Goal: Information Seeking & Learning: Learn about a topic

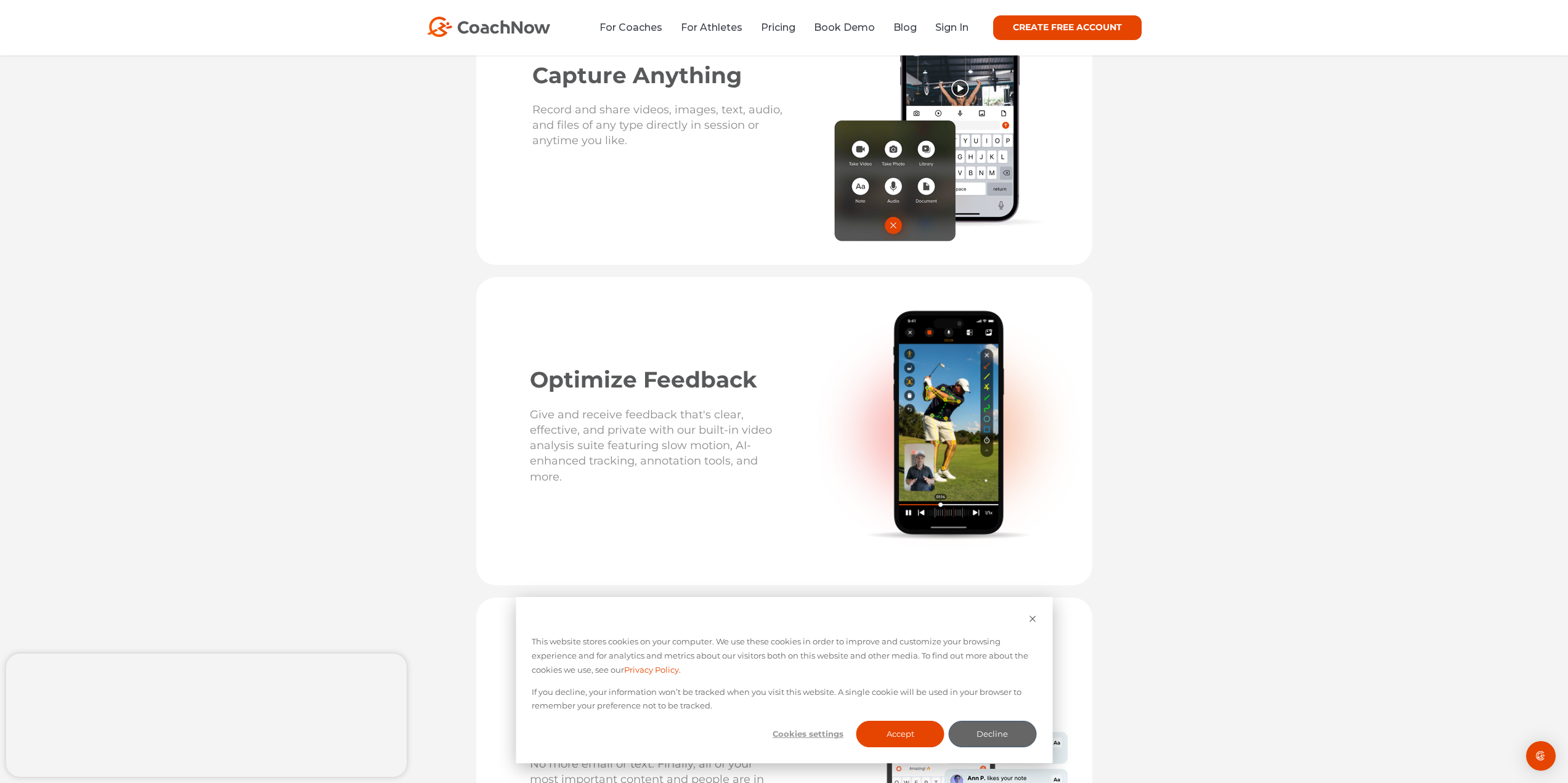
drag, startPoint x: 1323, startPoint y: 653, endPoint x: 1320, endPoint y: 722, distance: 69.1
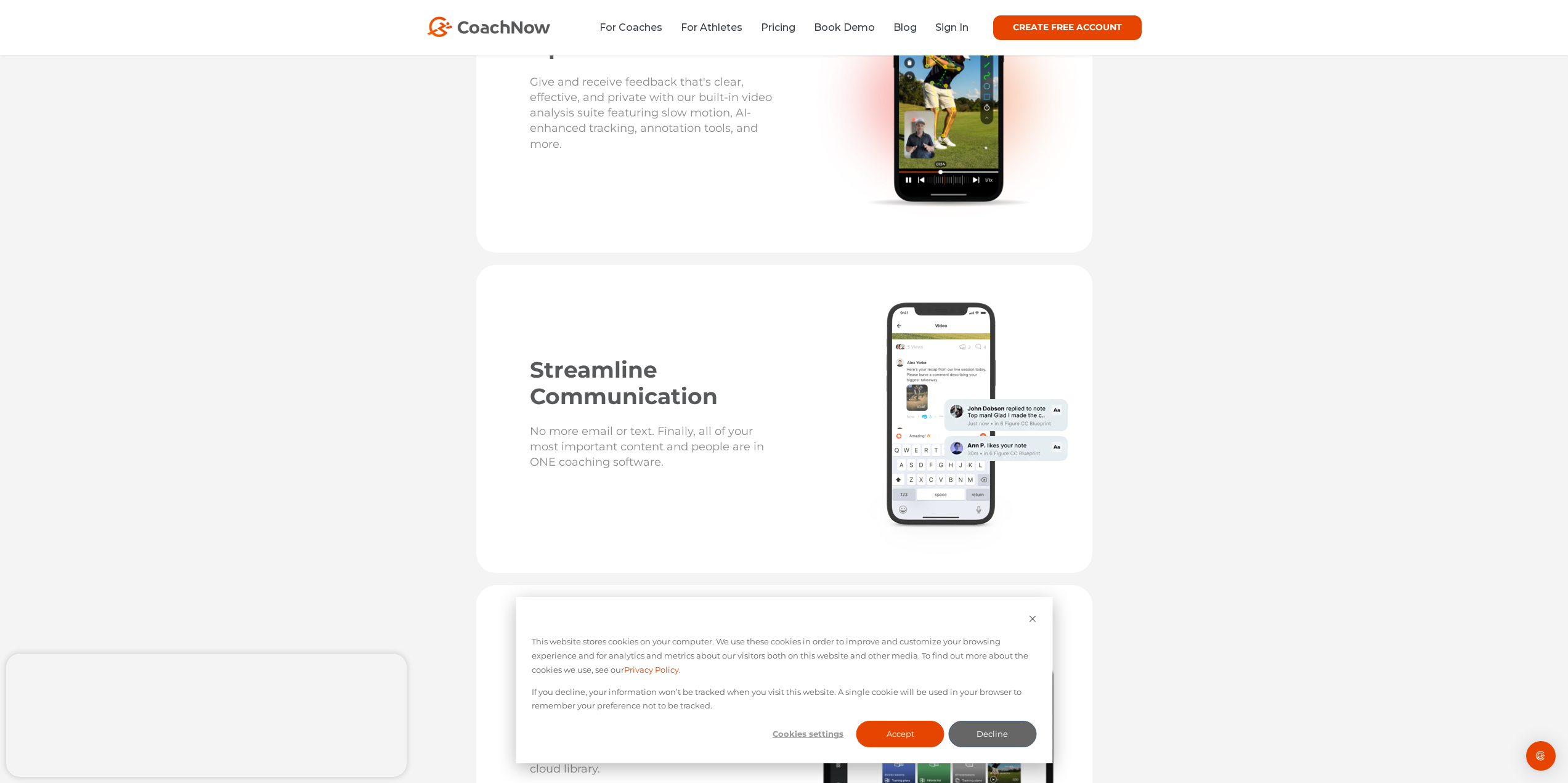
scroll to position [2212, 0]
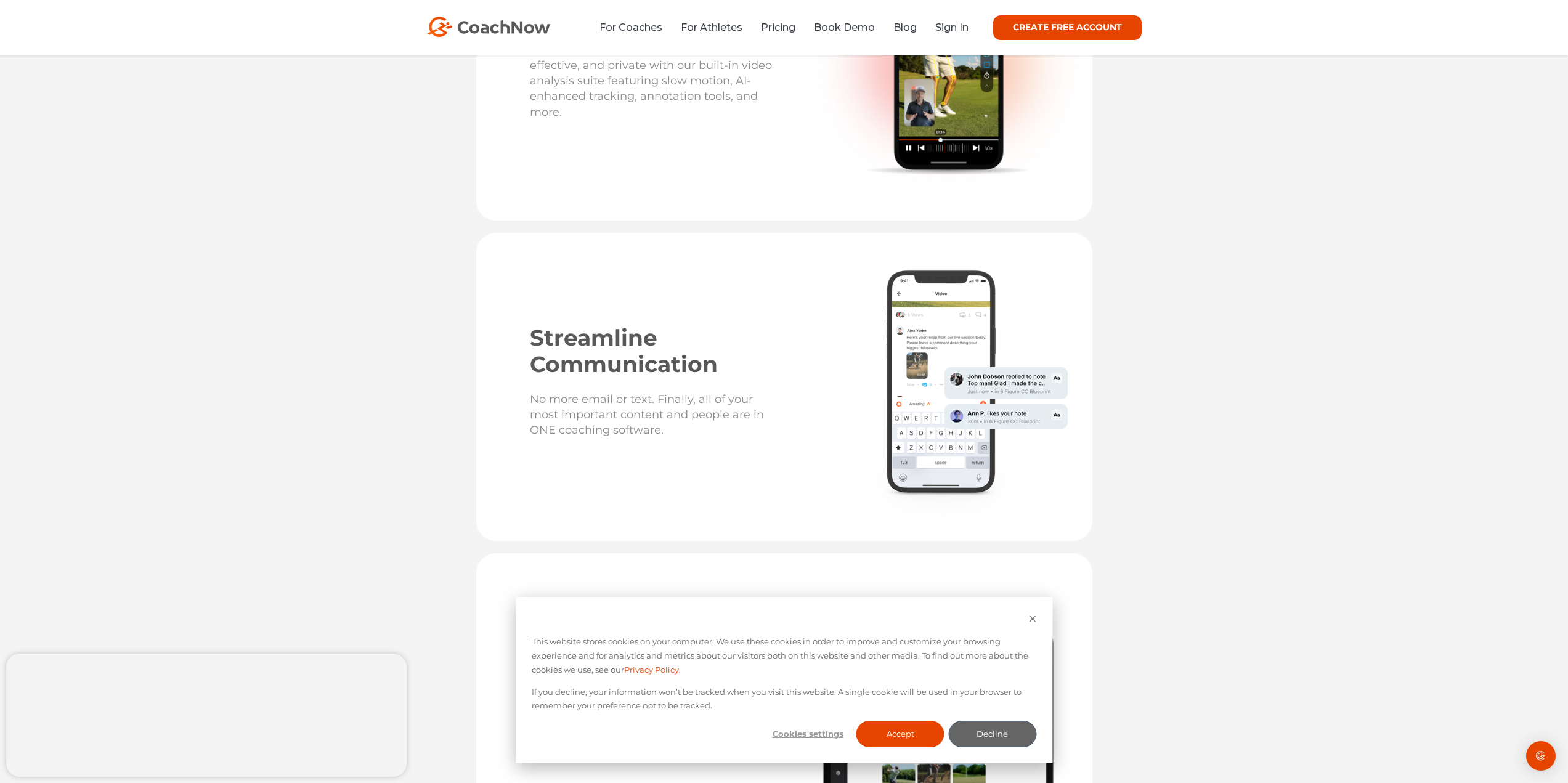
drag, startPoint x: 1268, startPoint y: 693, endPoint x: 1272, endPoint y: 733, distance: 40.2
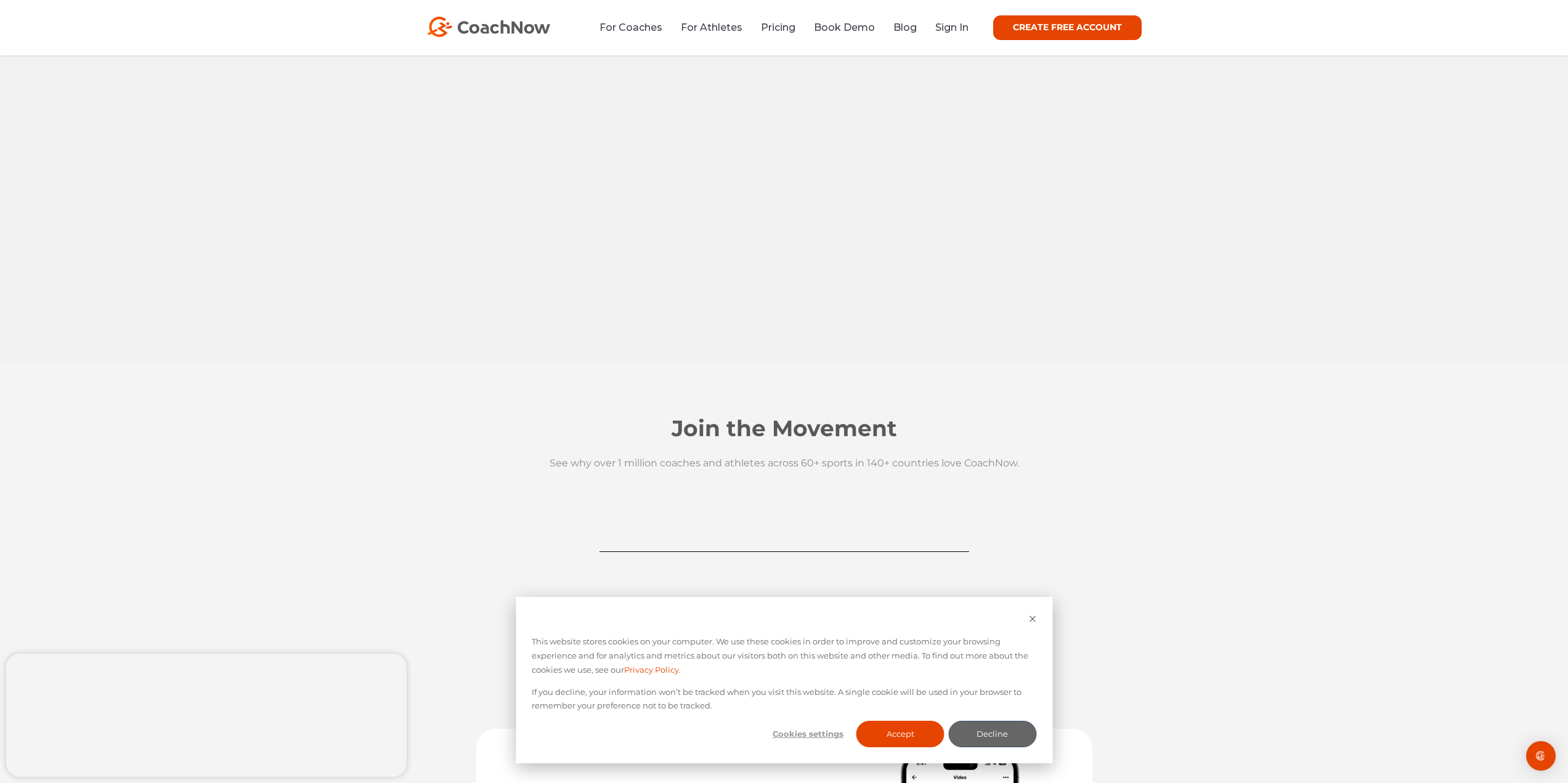
scroll to position [0, 0]
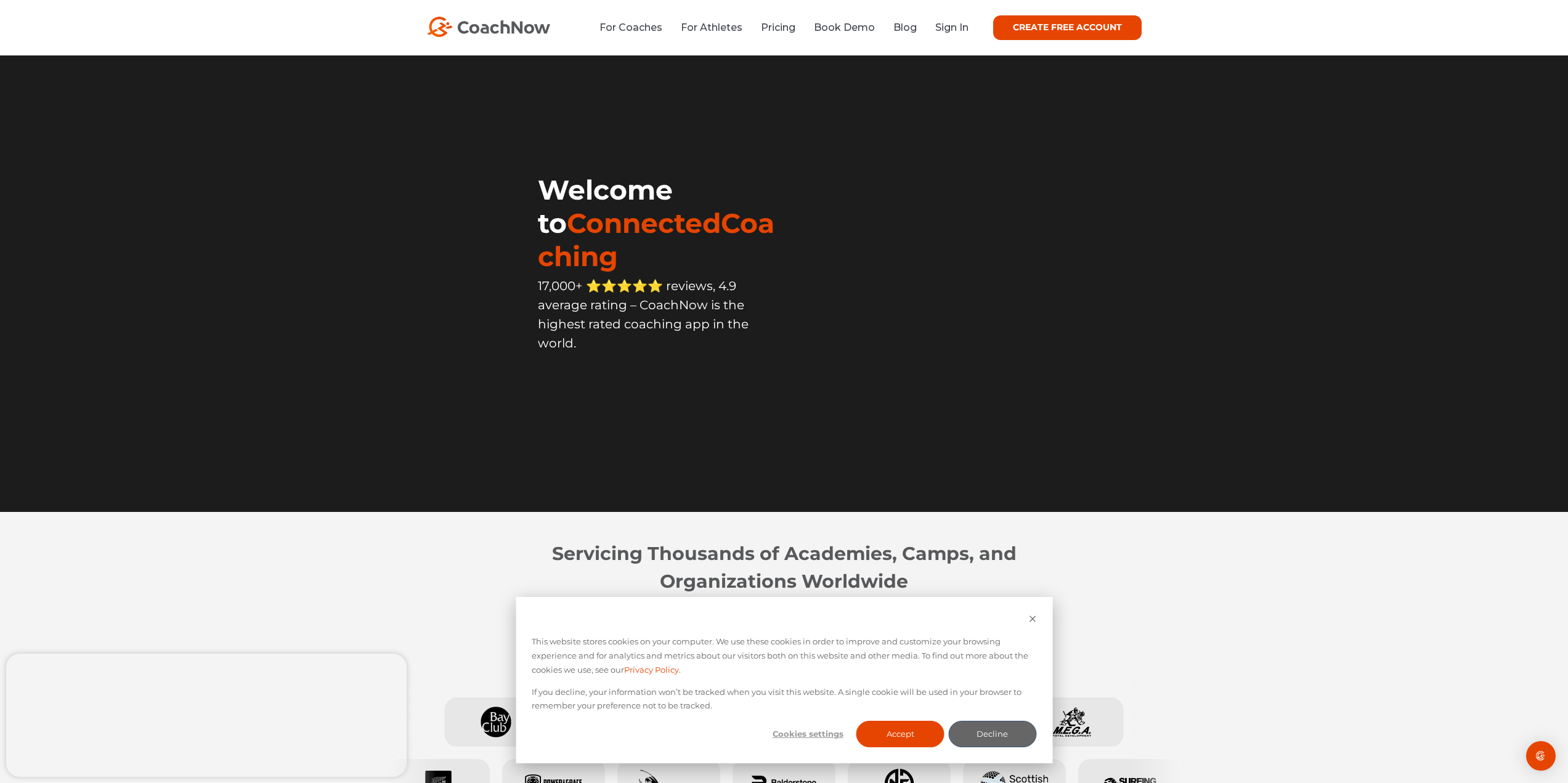
drag, startPoint x: 1265, startPoint y: 519, endPoint x: 1270, endPoint y: 286, distance: 233.1
click at [652, 28] on link "For Coaches" at bounding box center [631, 27] width 63 height 12
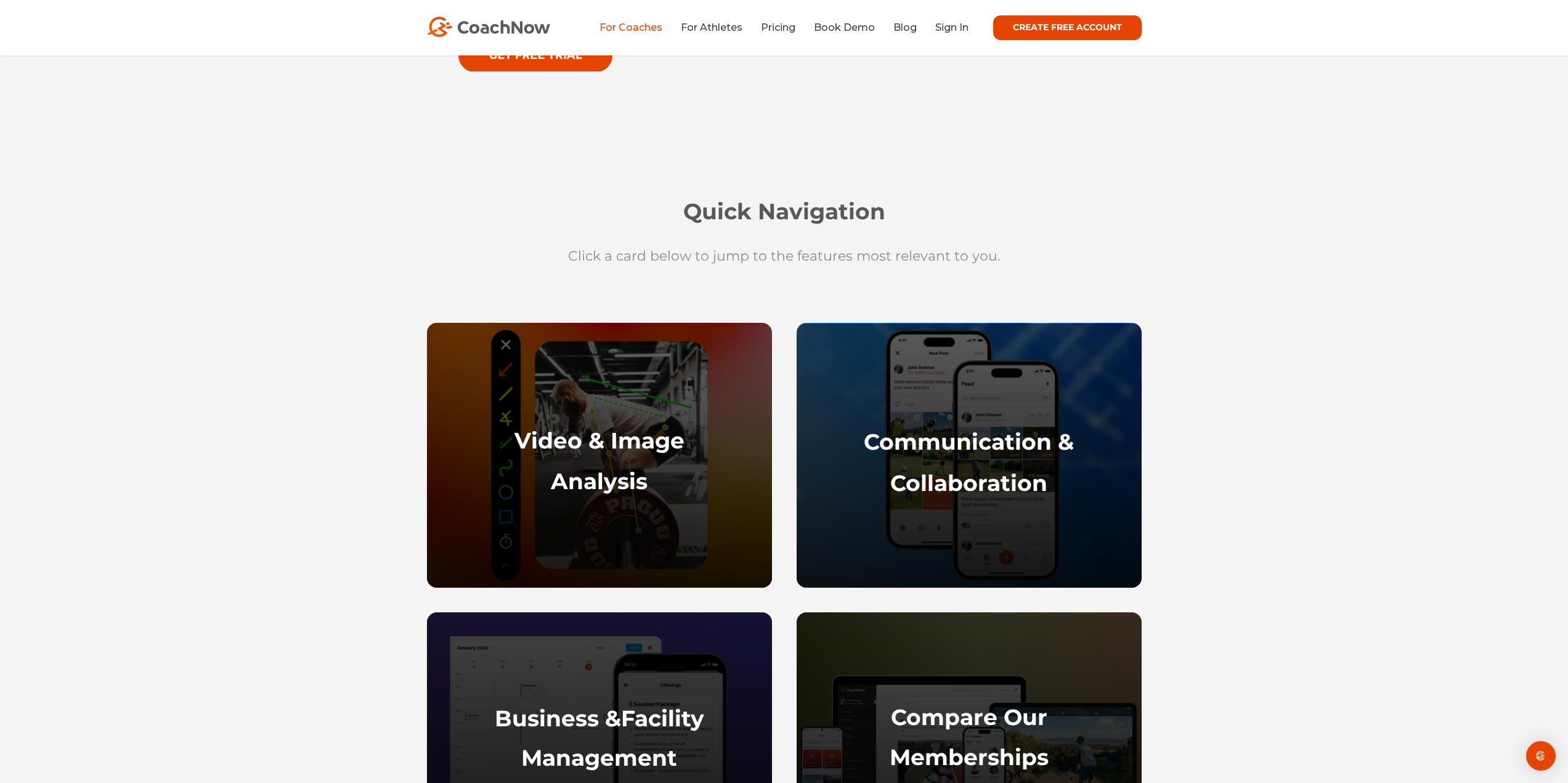
drag, startPoint x: 1432, startPoint y: 228, endPoint x: 1430, endPoint y: 300, distance: 72.0
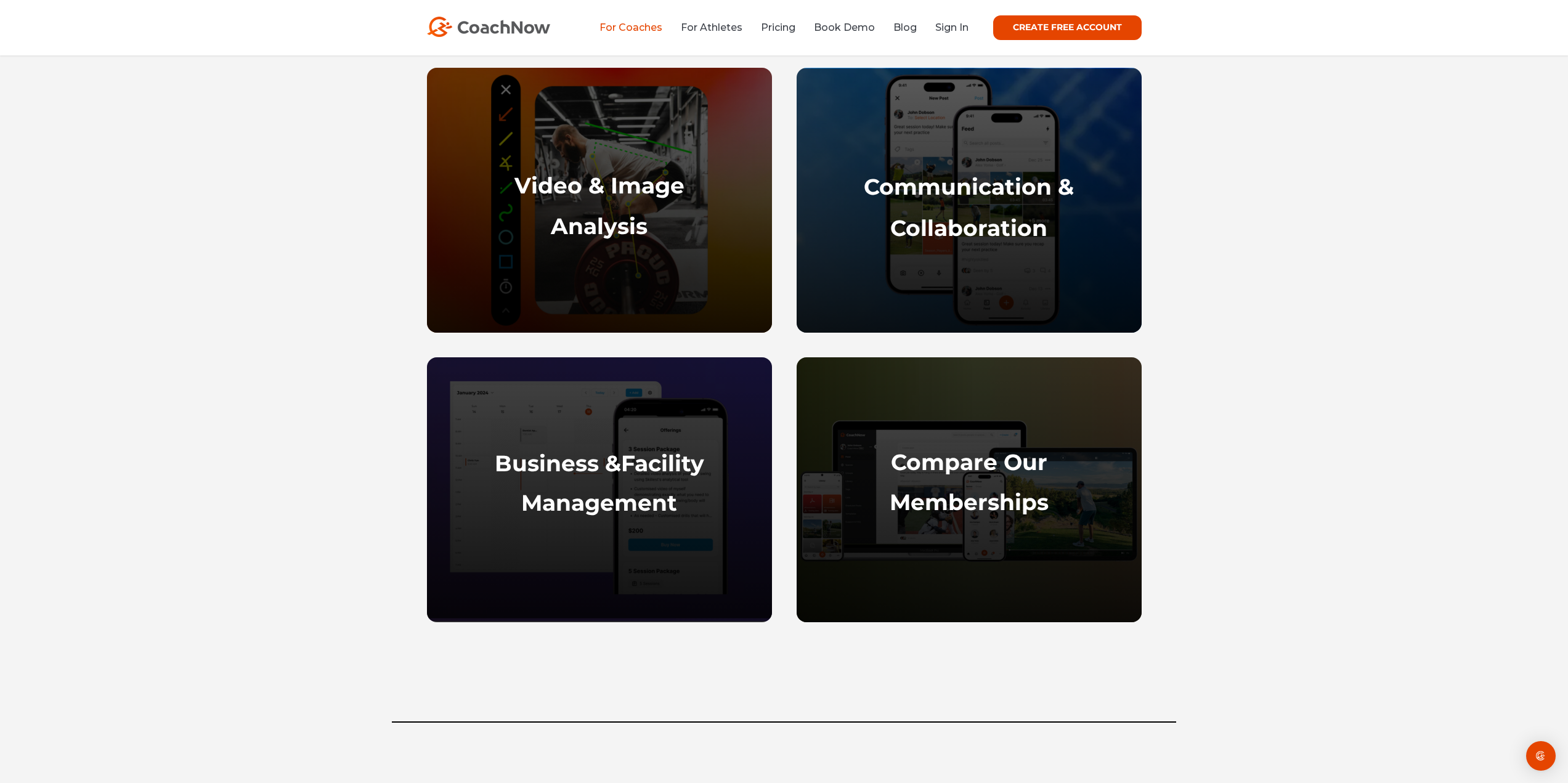
drag, startPoint x: 1384, startPoint y: 235, endPoint x: 1384, endPoint y: 301, distance: 66.0
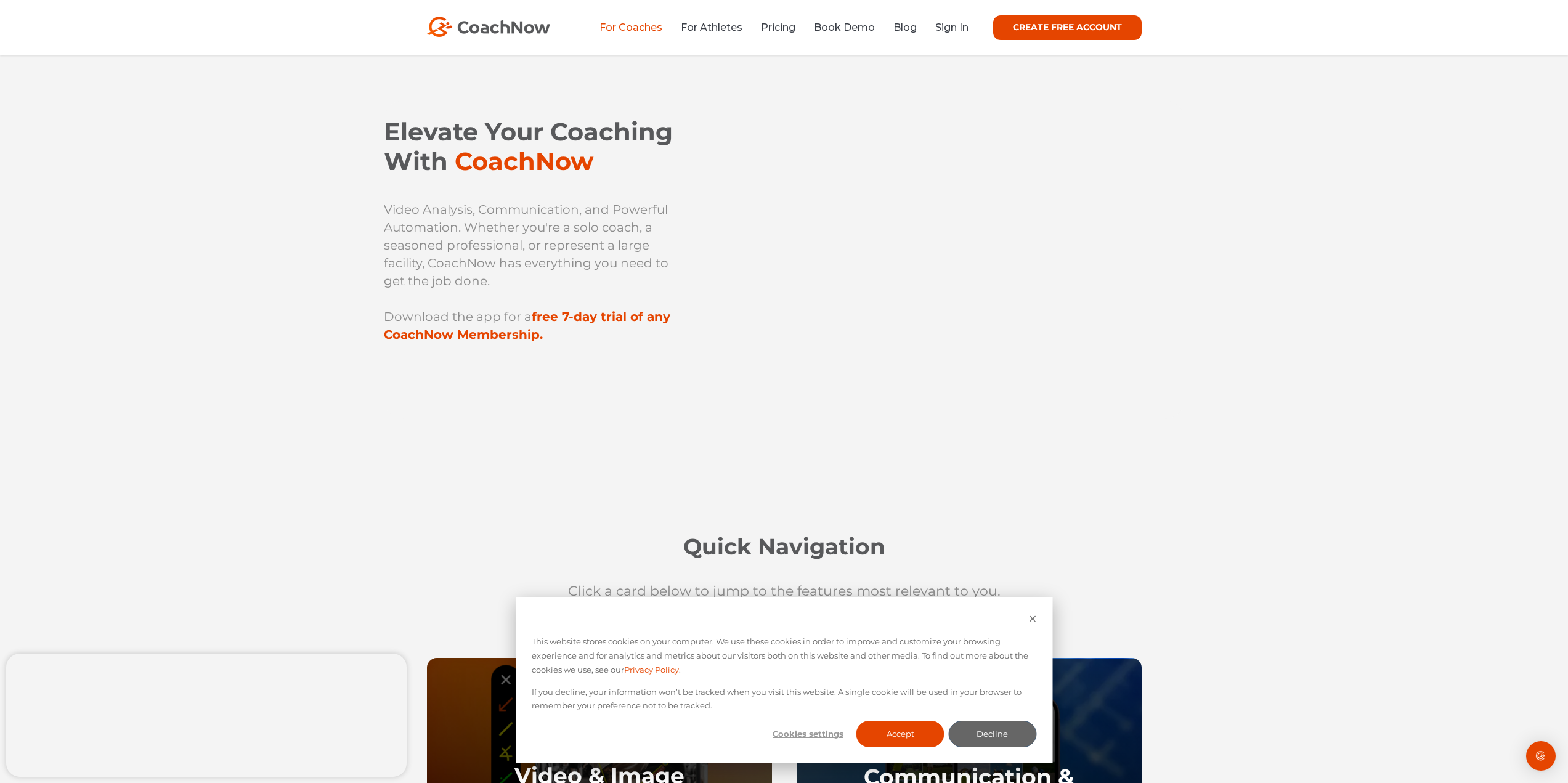
drag, startPoint x: 1223, startPoint y: 427, endPoint x: 1210, endPoint y: 140, distance: 287.3
click at [785, 28] on link "Pricing" at bounding box center [778, 27] width 35 height 12
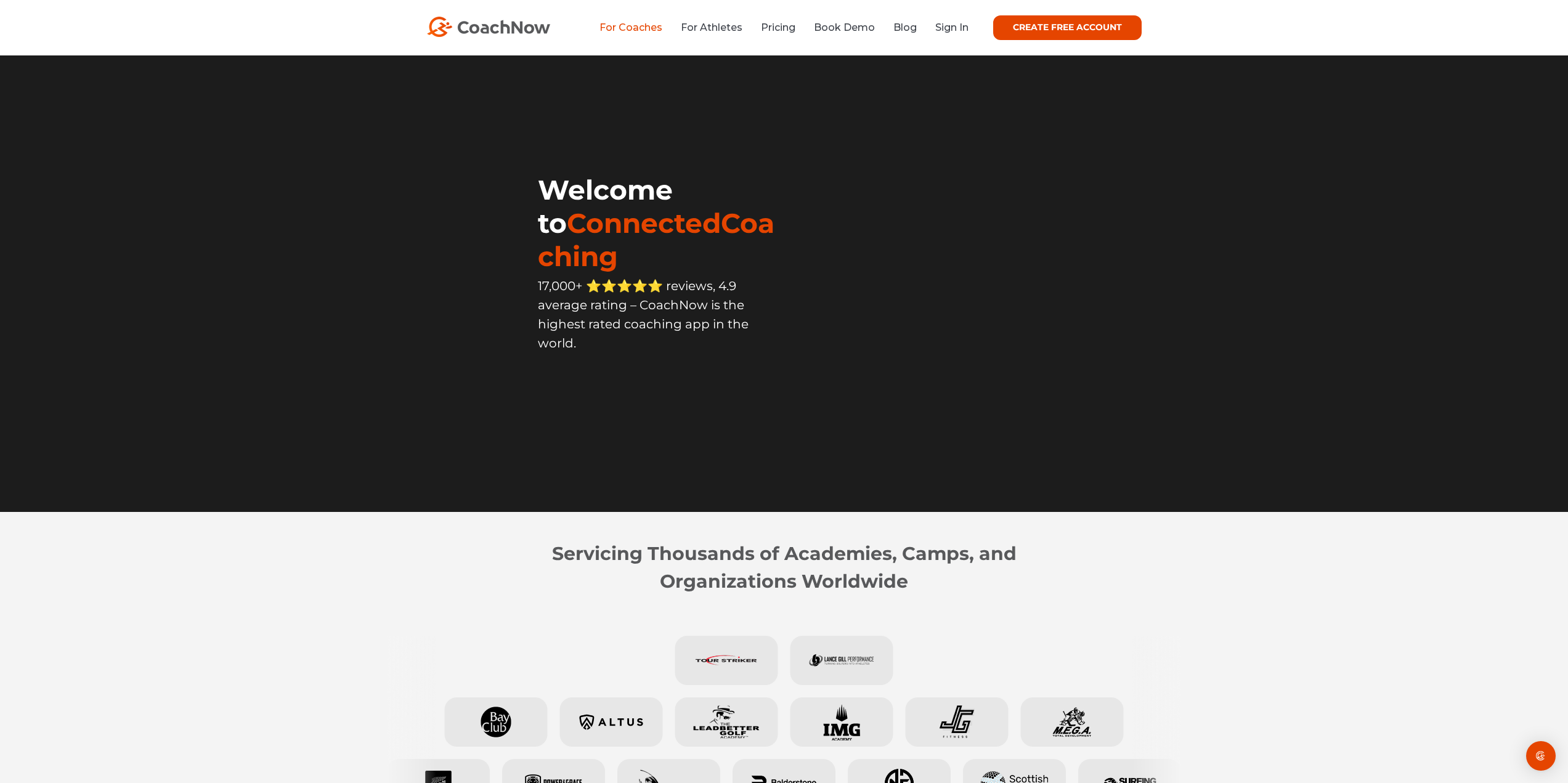
click at [646, 25] on link "For Coaches" at bounding box center [631, 27] width 63 height 12
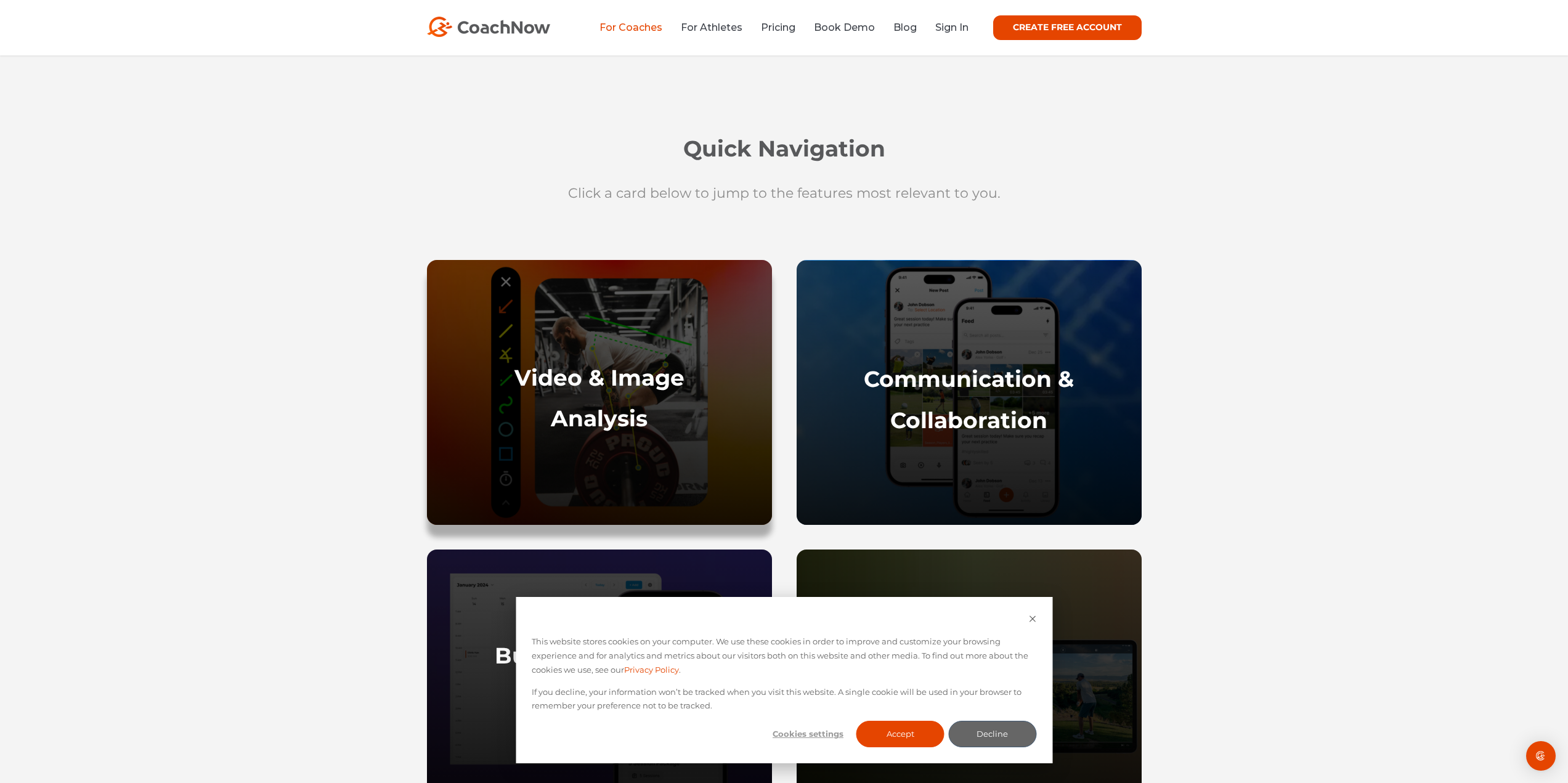
drag, startPoint x: 588, startPoint y: 170, endPoint x: 620, endPoint y: 265, distance: 100.2
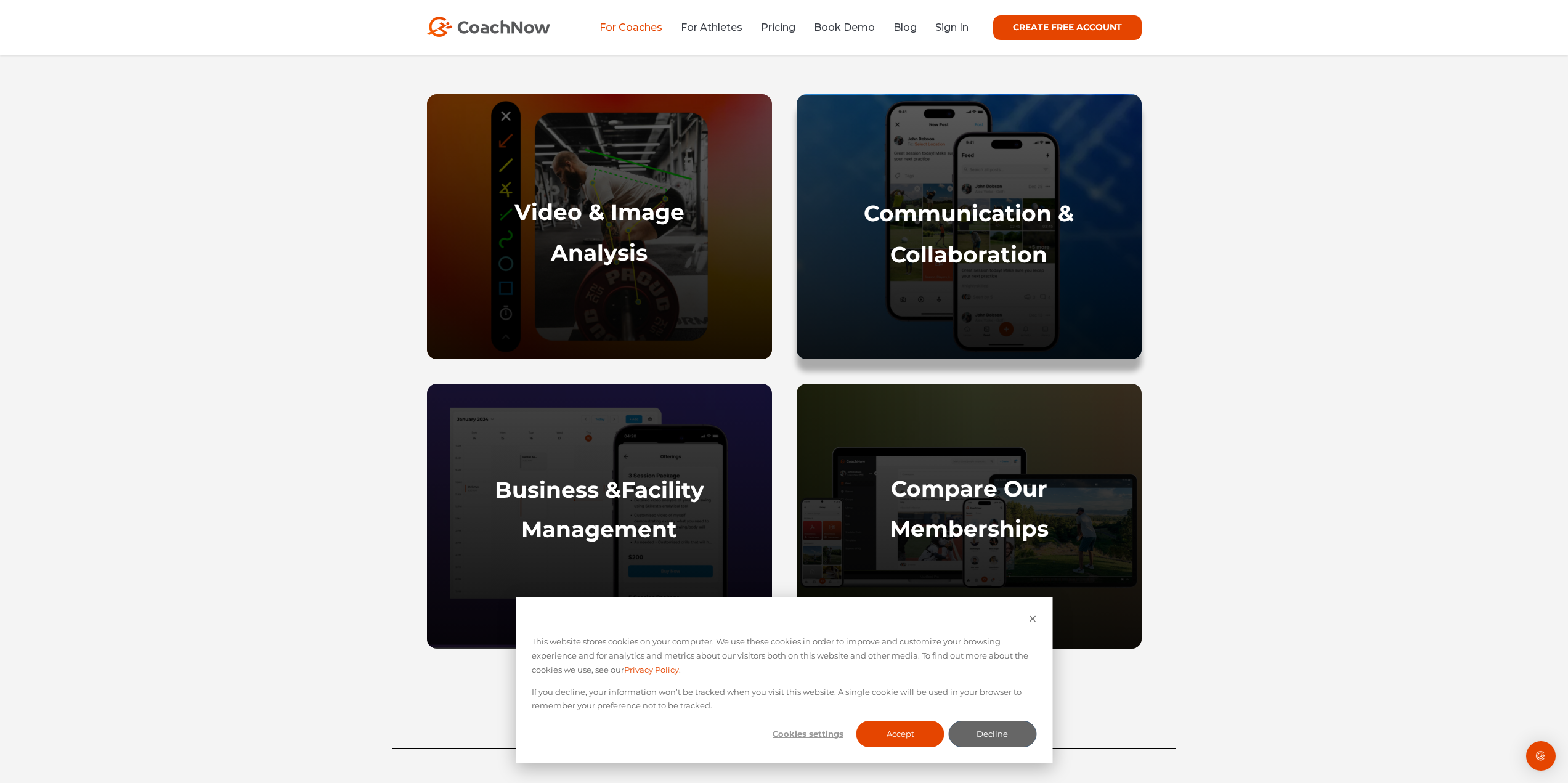
scroll to position [596, 0]
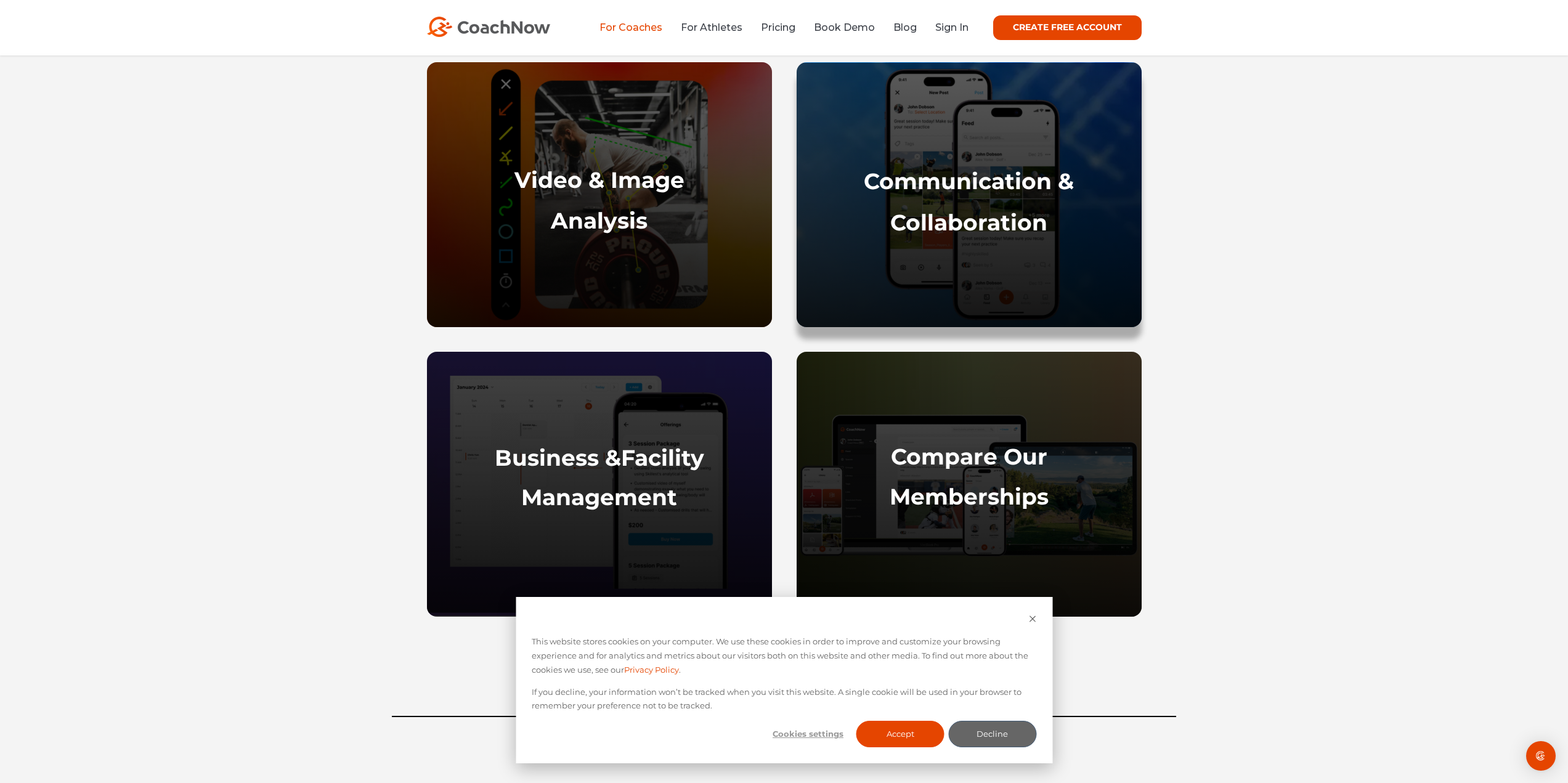
click at [983, 212] on strong "Collaboration" at bounding box center [968, 222] width 157 height 27
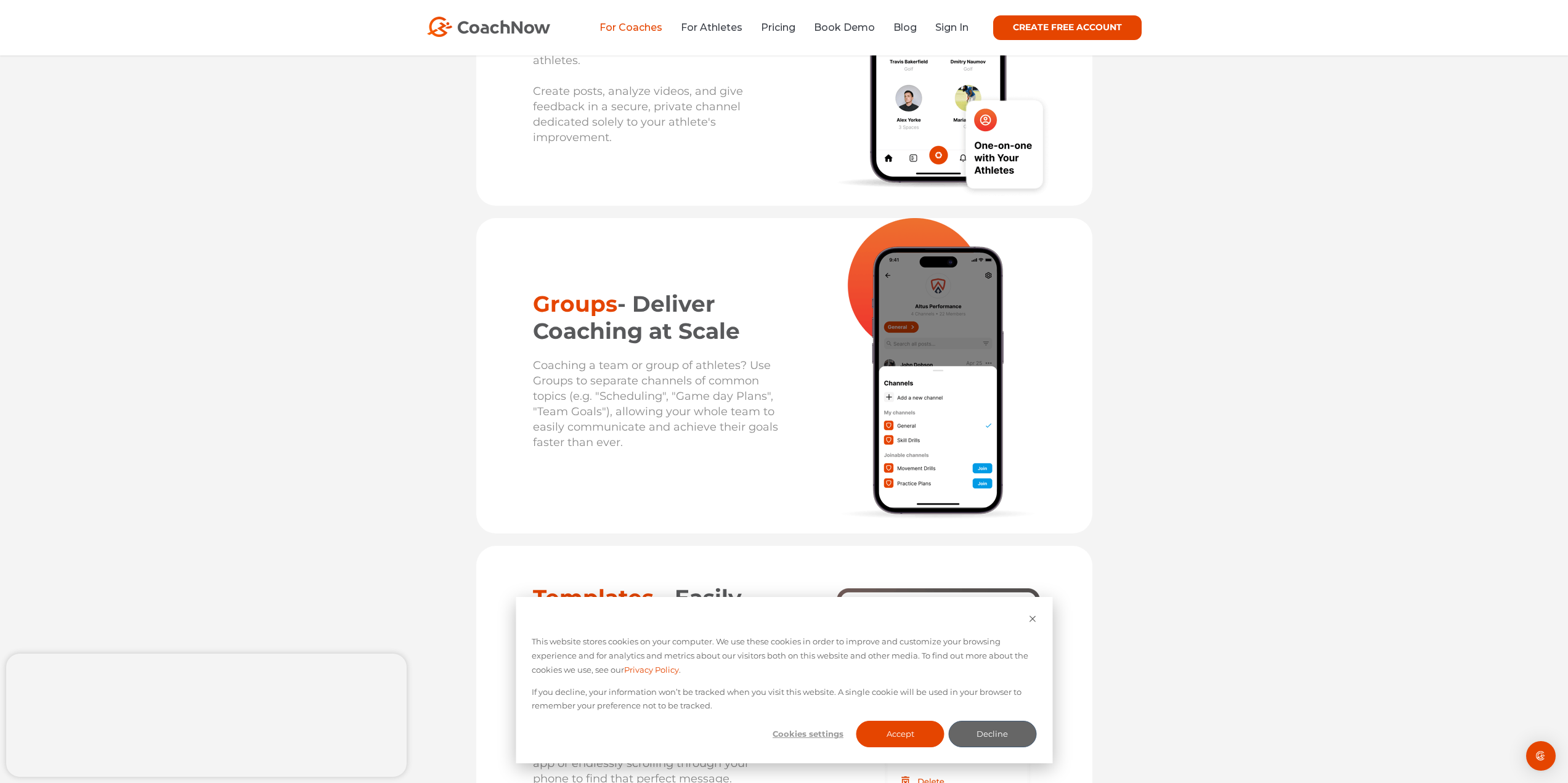
drag, startPoint x: 1236, startPoint y: 357, endPoint x: 1236, endPoint y: 378, distance: 21.0
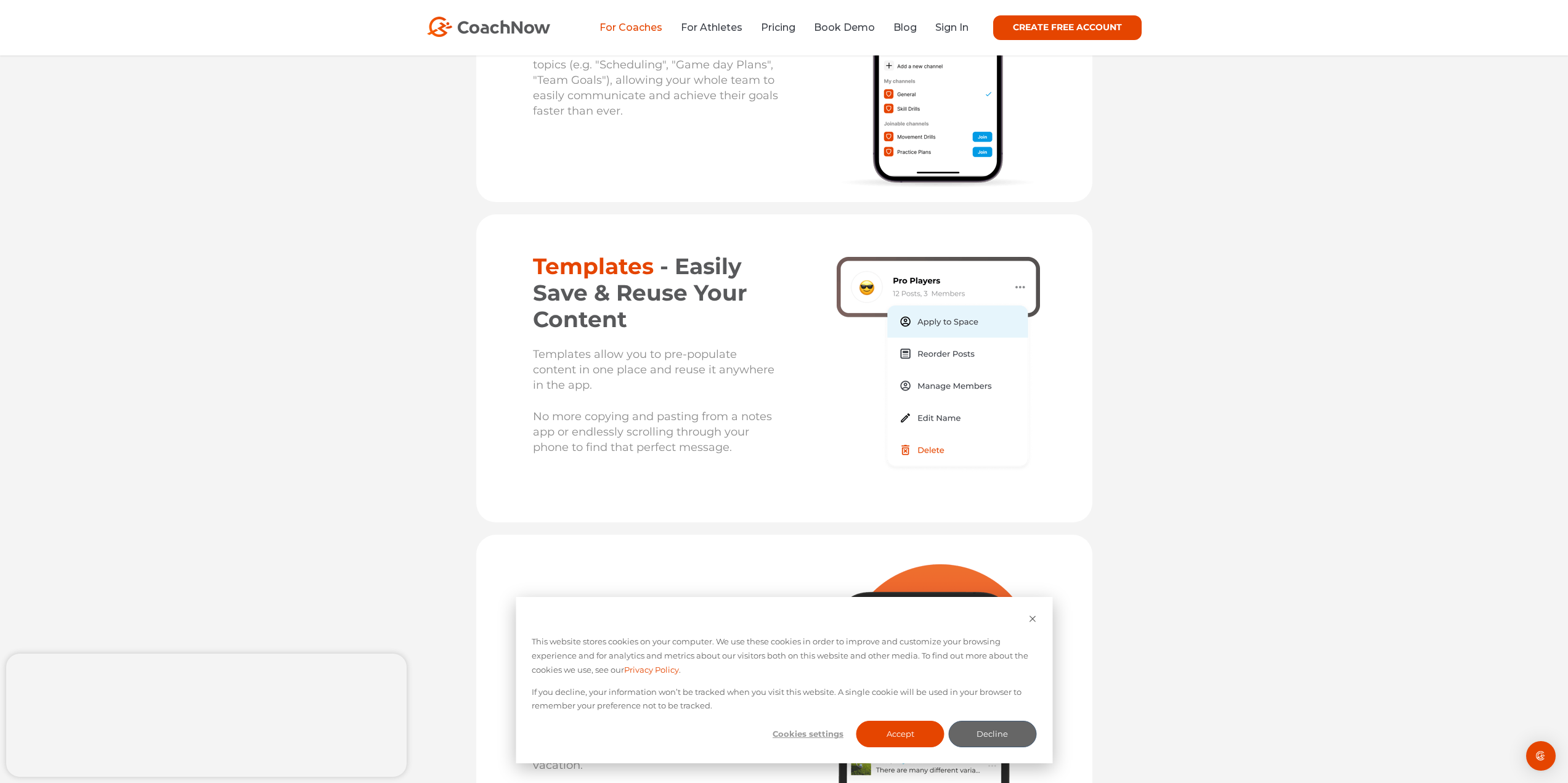
drag, startPoint x: 1189, startPoint y: 365, endPoint x: 1191, endPoint y: 410, distance: 45.0
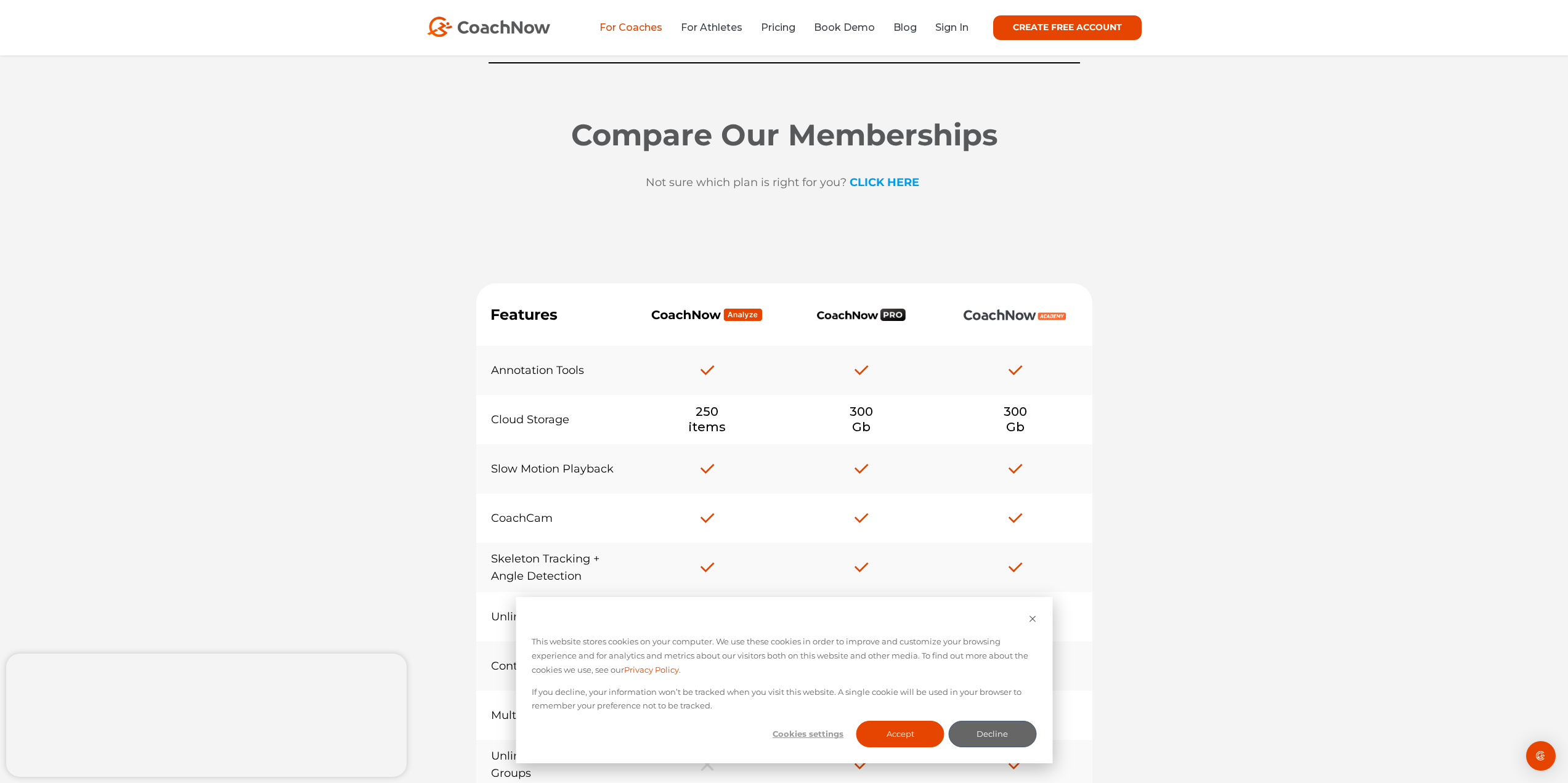
scroll to position [9167, 0]
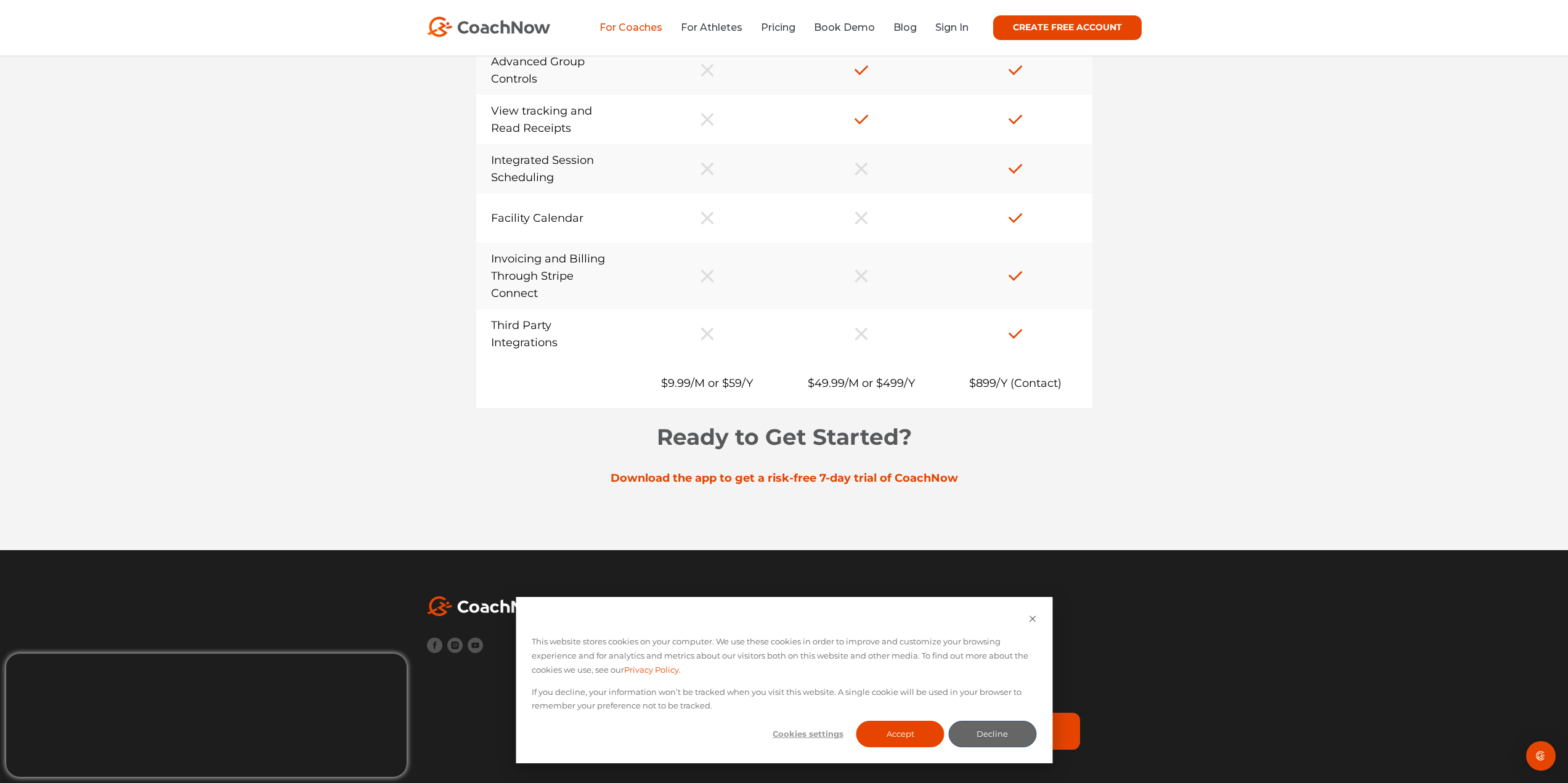
drag, startPoint x: 1129, startPoint y: 337, endPoint x: 1125, endPoint y: 411, distance: 74.1
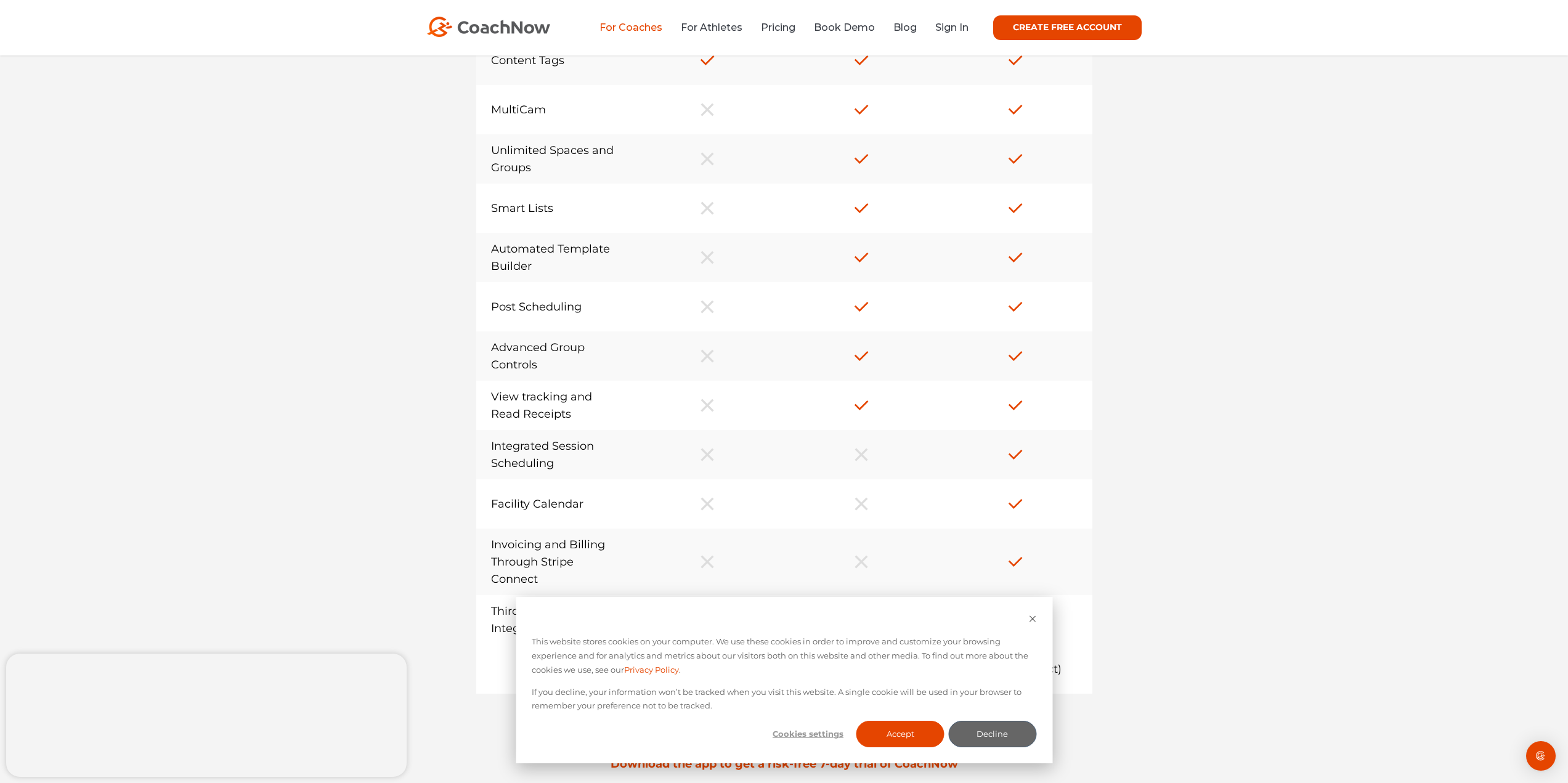
drag, startPoint x: 1260, startPoint y: 321, endPoint x: 1257, endPoint y: 295, distance: 26.2
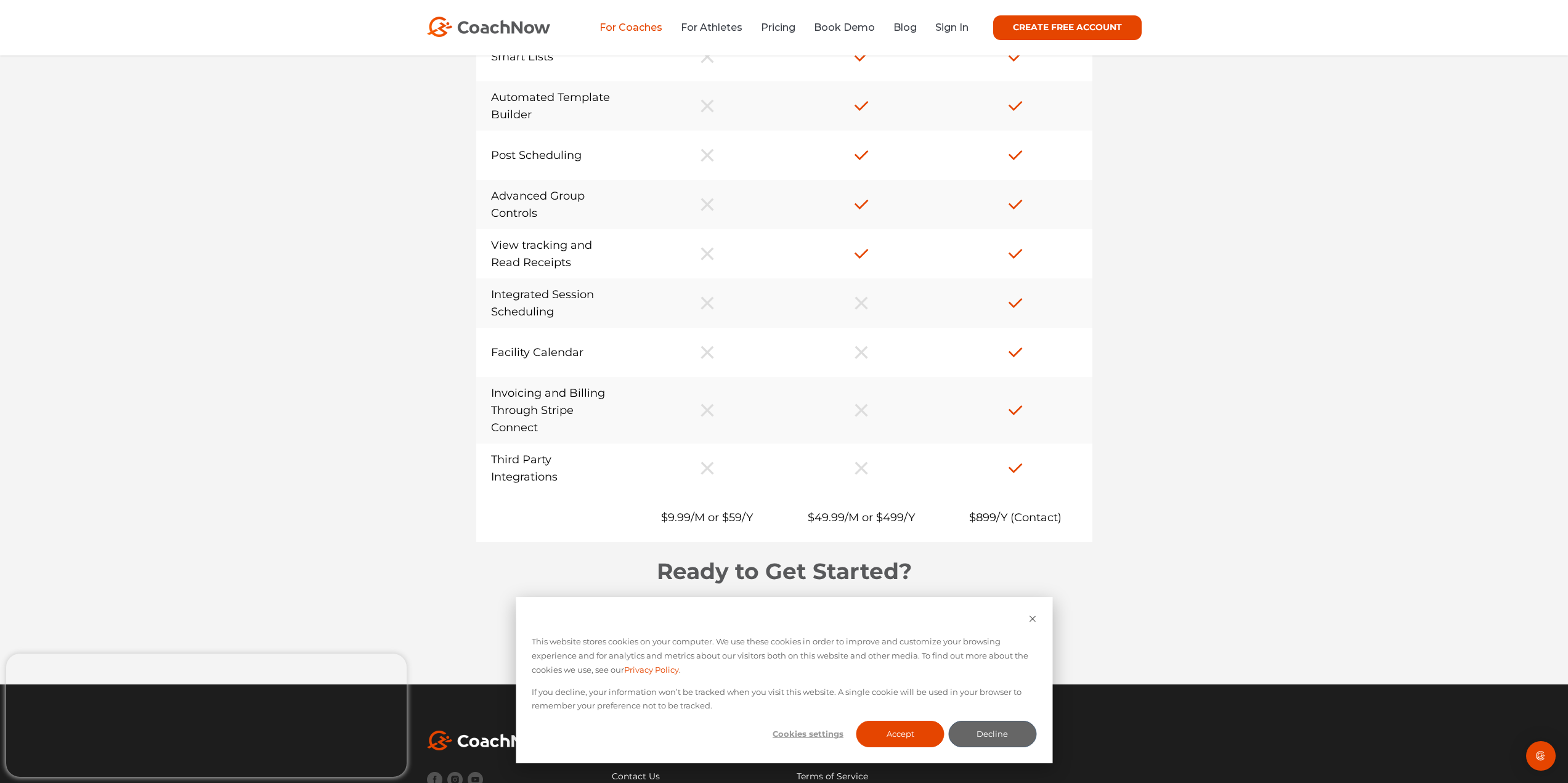
drag, startPoint x: 1330, startPoint y: 389, endPoint x: 1328, endPoint y: 412, distance: 23.1
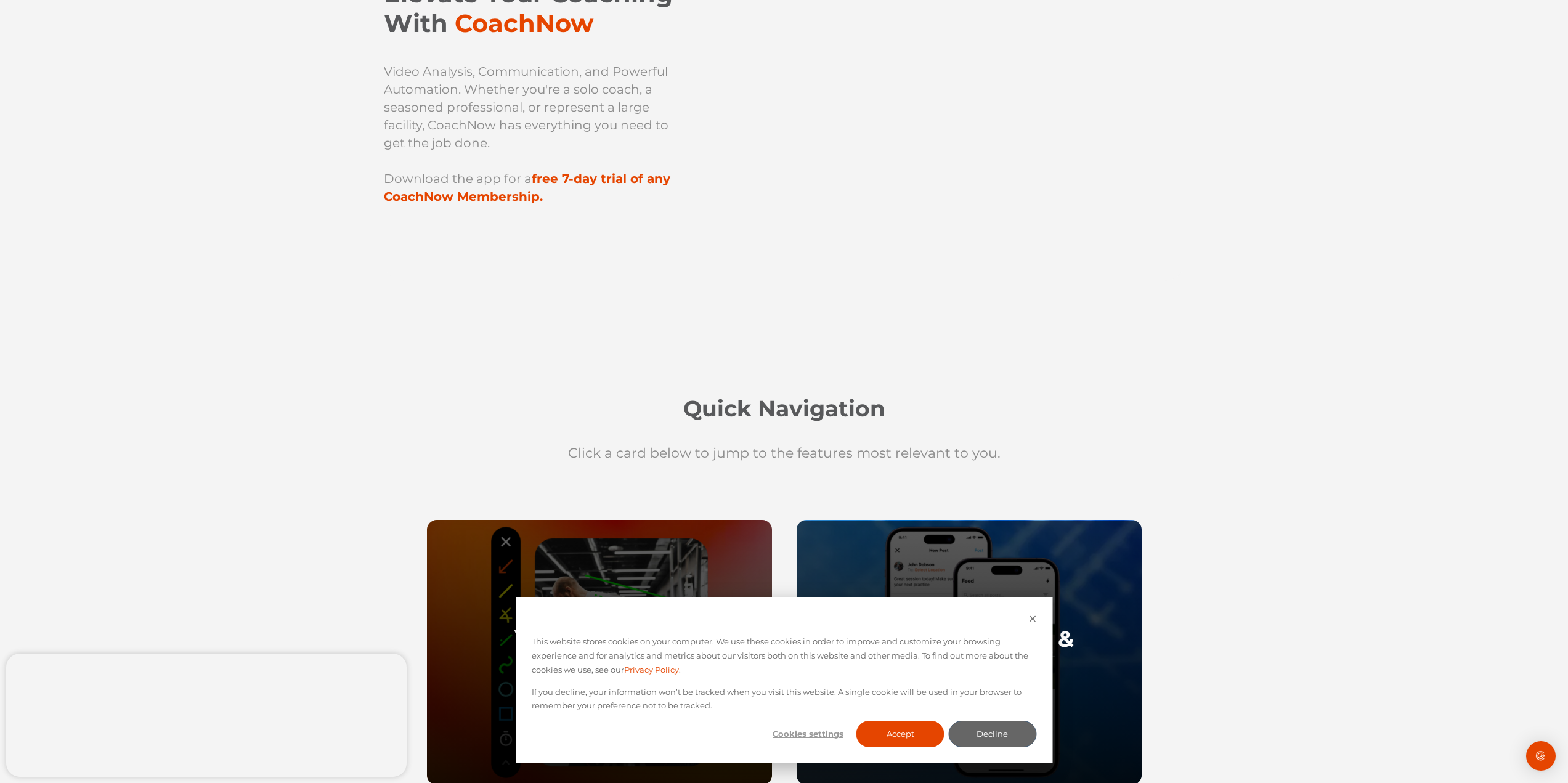
scroll to position [0, 0]
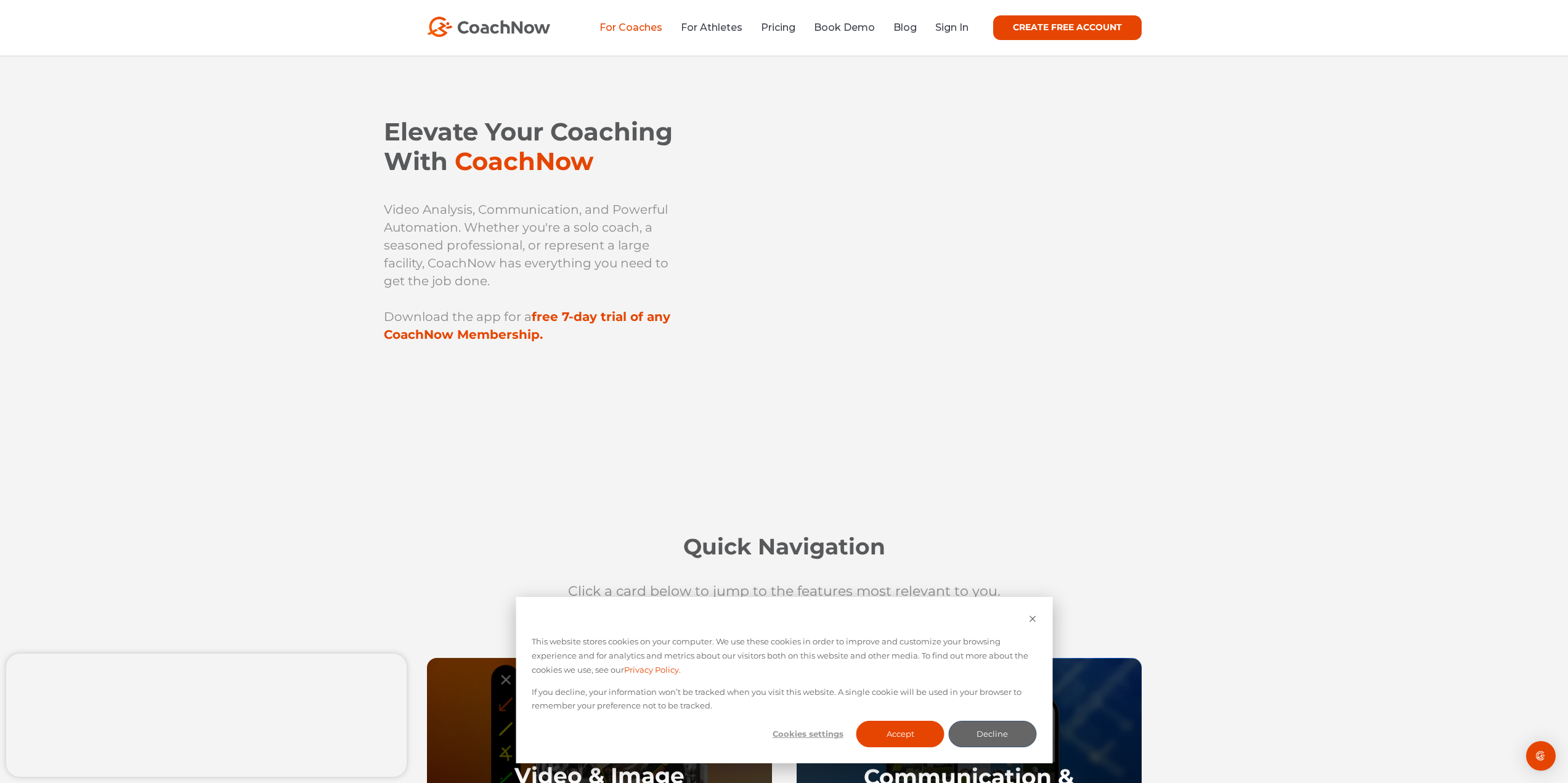
drag, startPoint x: 1331, startPoint y: 567, endPoint x: 1284, endPoint y: 383, distance: 189.9
